Goal: Task Accomplishment & Management: Manage account settings

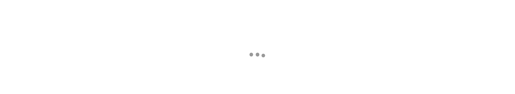
click at [179, 77] on div at bounding box center [257, 83] width 515 height 94
click at [172, 69] on div at bounding box center [257, 83] width 515 height 94
